Goal: Task Accomplishment & Management: Use online tool/utility

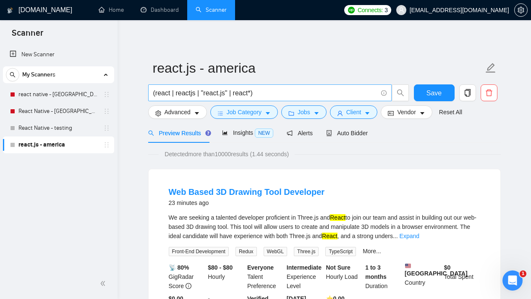
click at [284, 85] on span "(react | reactjs | "react.js" | react*)" at bounding box center [270, 92] width 244 height 17
click at [284, 89] on input "(react | reactjs | "react.js" | react*)" at bounding box center [265, 93] width 224 height 10
click at [284, 89] on body "Scanner New Scanner My Scanners react native - america React Native - europe Re…" at bounding box center [265, 149] width 531 height 299
select select "en"
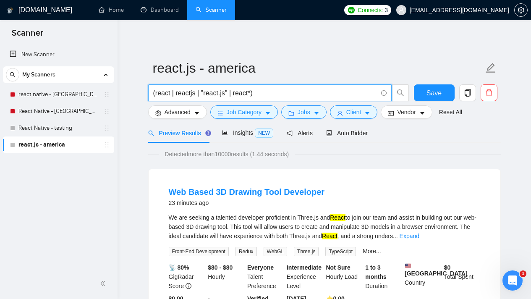
click at [290, 92] on input "(react | reactjs | "react.js" | react*)" at bounding box center [265, 93] width 224 height 10
paste input ") | (node | "node.js" | redux | firebase"
type input "(react | reactjs | "react.js") | (node | "node.js" | redux | firebase)"
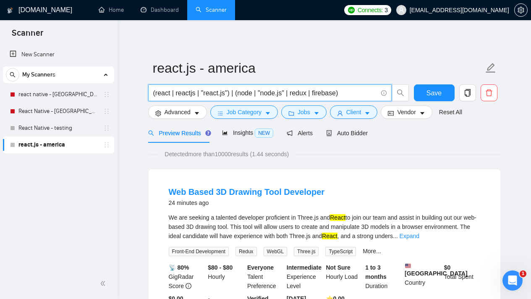
click at [412, 136] on div "Preview Results Insights NEW Alerts Auto Bidder" at bounding box center [324, 133] width 353 height 20
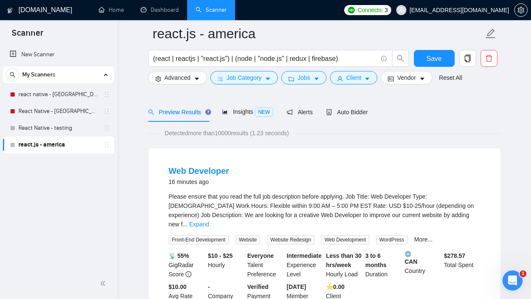
scroll to position [59, 0]
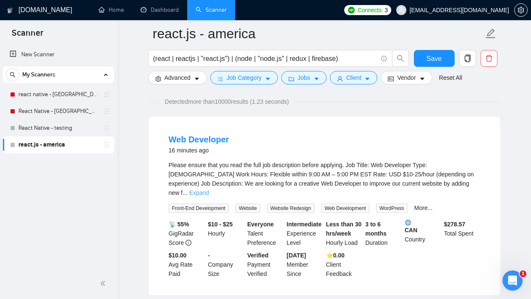
click at [209, 189] on link "Expand" at bounding box center [199, 192] width 20 height 7
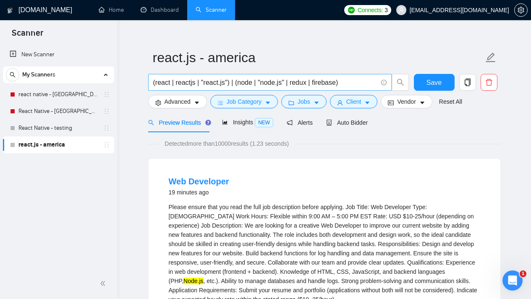
scroll to position [0, 0]
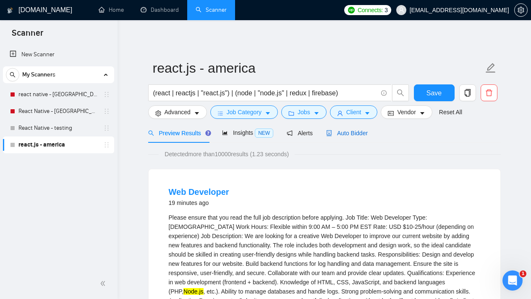
click at [348, 133] on span "Auto Bidder" at bounding box center [347, 133] width 42 height 7
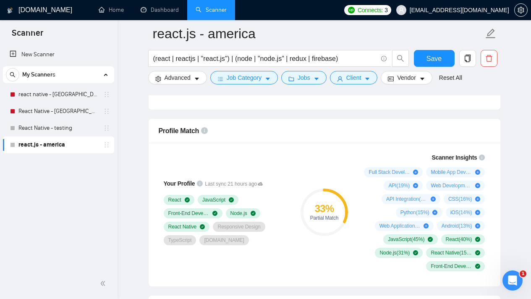
scroll to position [477, 0]
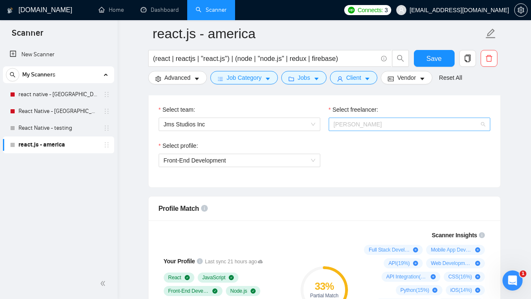
click at [385, 131] on span "Joel Maria" at bounding box center [410, 124] width 152 height 13
click at [328, 133] on div "Select freelancer: Joel Maria" at bounding box center [410, 123] width 170 height 36
click at [317, 131] on div "Jms Studios Inc" at bounding box center [240, 124] width 162 height 13
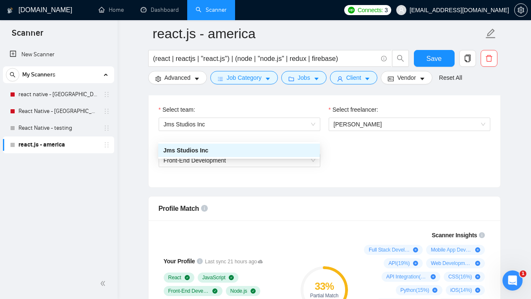
drag, startPoint x: 354, startPoint y: 163, endPoint x: 354, endPoint y: 156, distance: 6.8
click at [353, 163] on div "Select profile: Front-End Development" at bounding box center [325, 159] width 340 height 36
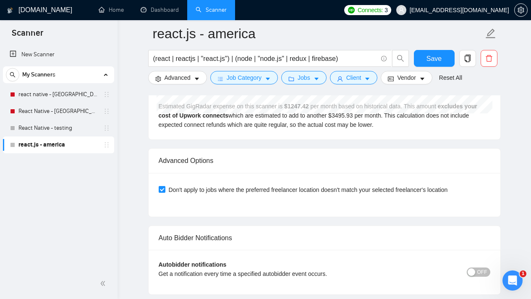
scroll to position [1732, 0]
